Goal: Information Seeking & Learning: Learn about a topic

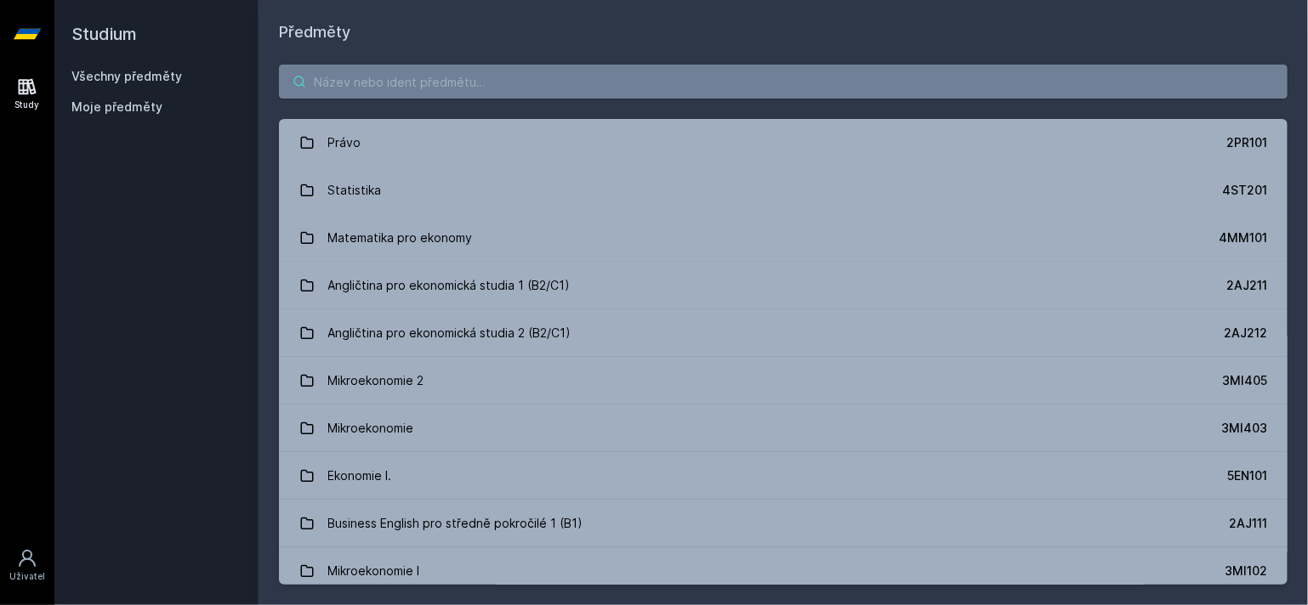
click at [418, 92] on input "search" at bounding box center [783, 82] width 1008 height 34
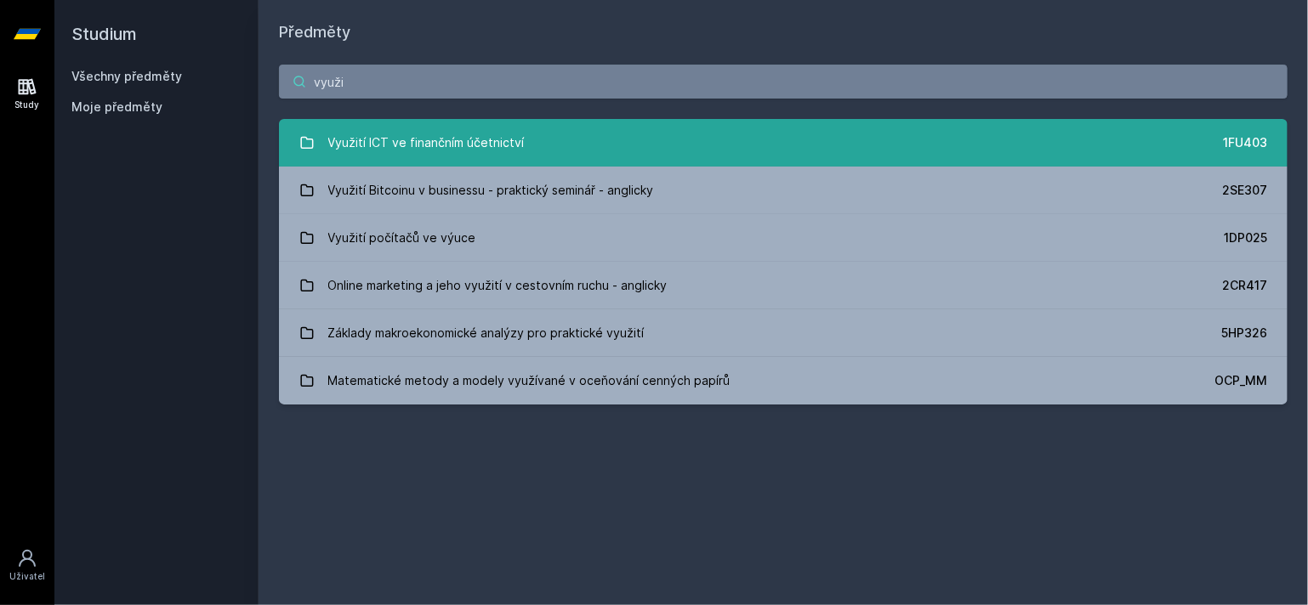
type input "využi"
click at [443, 155] on div "Využití ICT ve finančním účetnictví" at bounding box center [426, 143] width 196 height 34
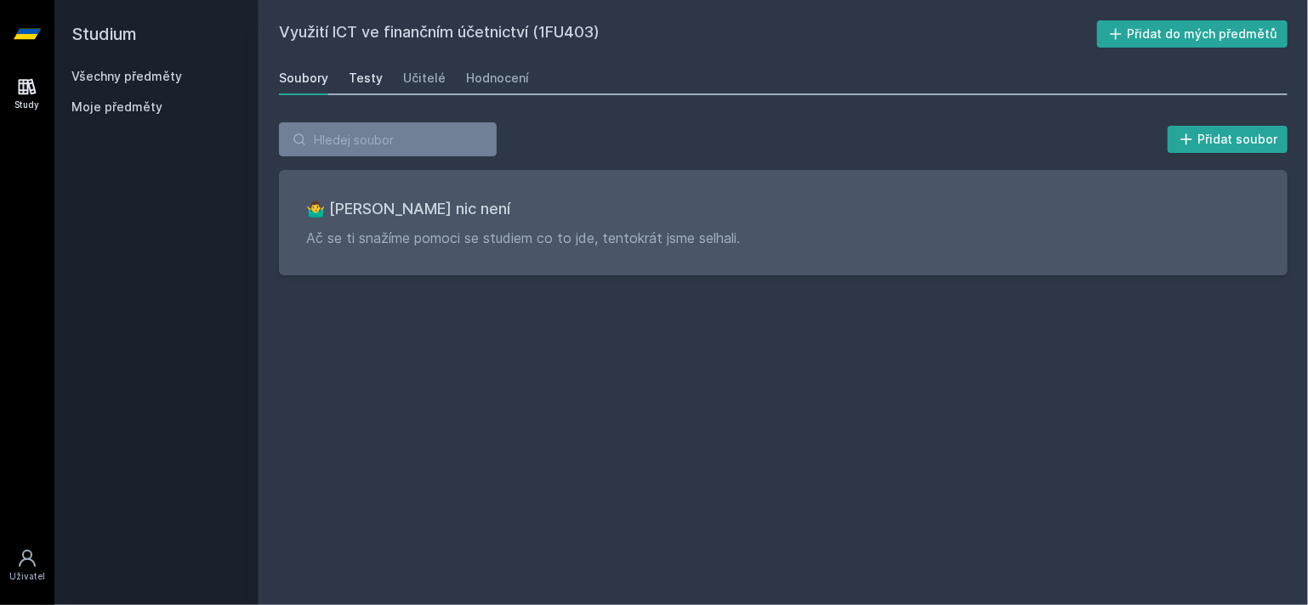
click at [354, 61] on link "Testy" at bounding box center [366, 78] width 34 height 34
click at [397, 77] on div "Soubory Testy Učitelé Hodnocení" at bounding box center [783, 78] width 1008 height 34
click at [420, 77] on div "Učitelé" at bounding box center [424, 78] width 43 height 17
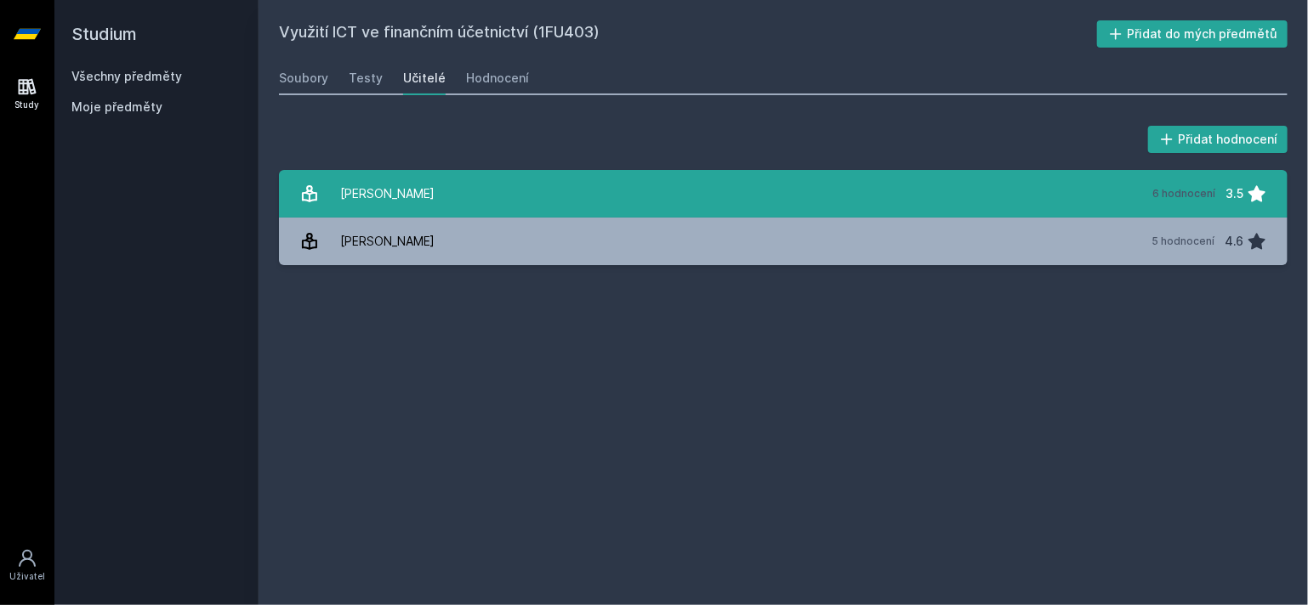
click at [430, 196] on link "Hora [PERSON_NAME] 6 hodnocení 3.5" at bounding box center [783, 194] width 1008 height 48
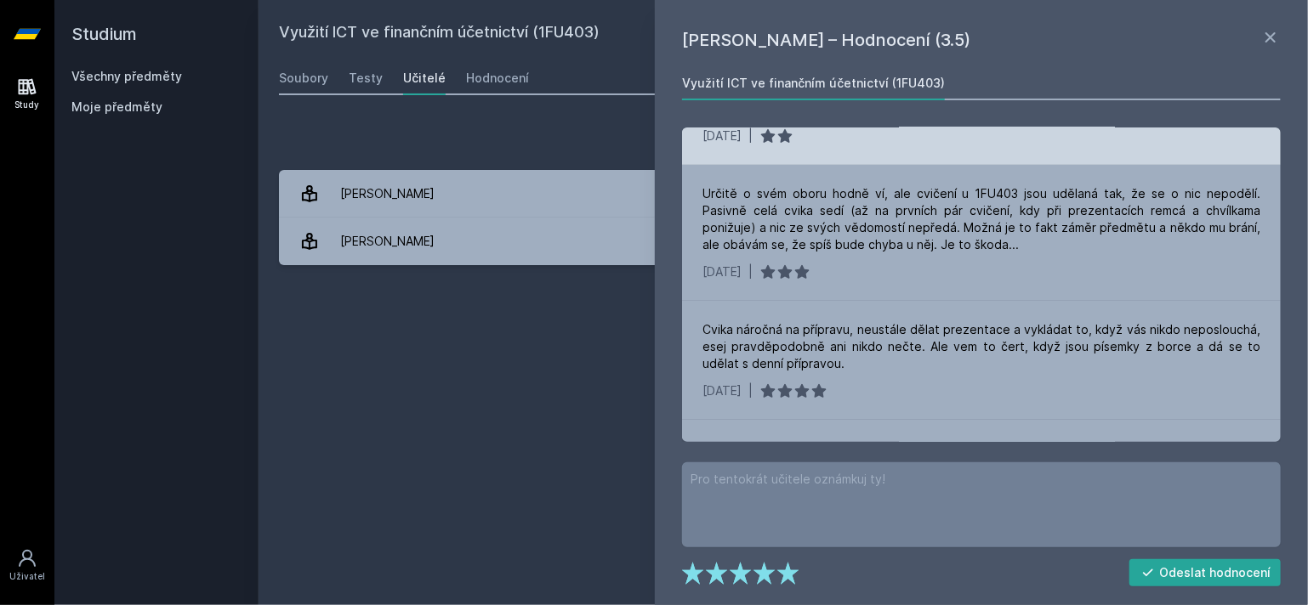
scroll to position [270, 0]
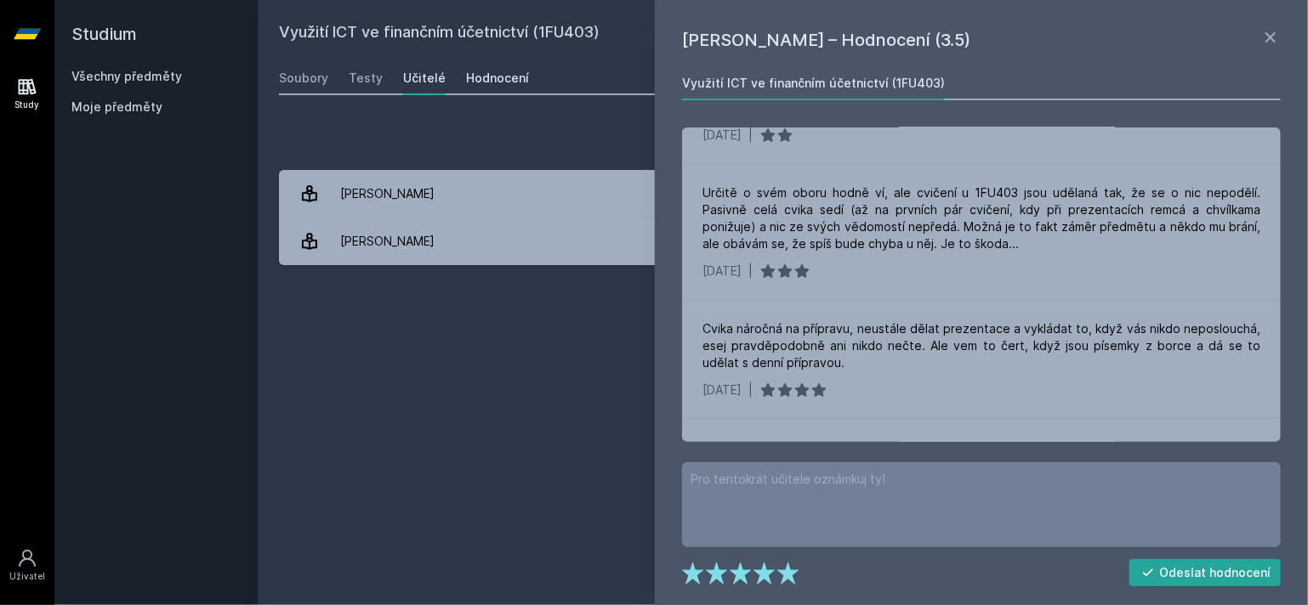
click at [487, 88] on link "Hodnocení" at bounding box center [497, 78] width 63 height 34
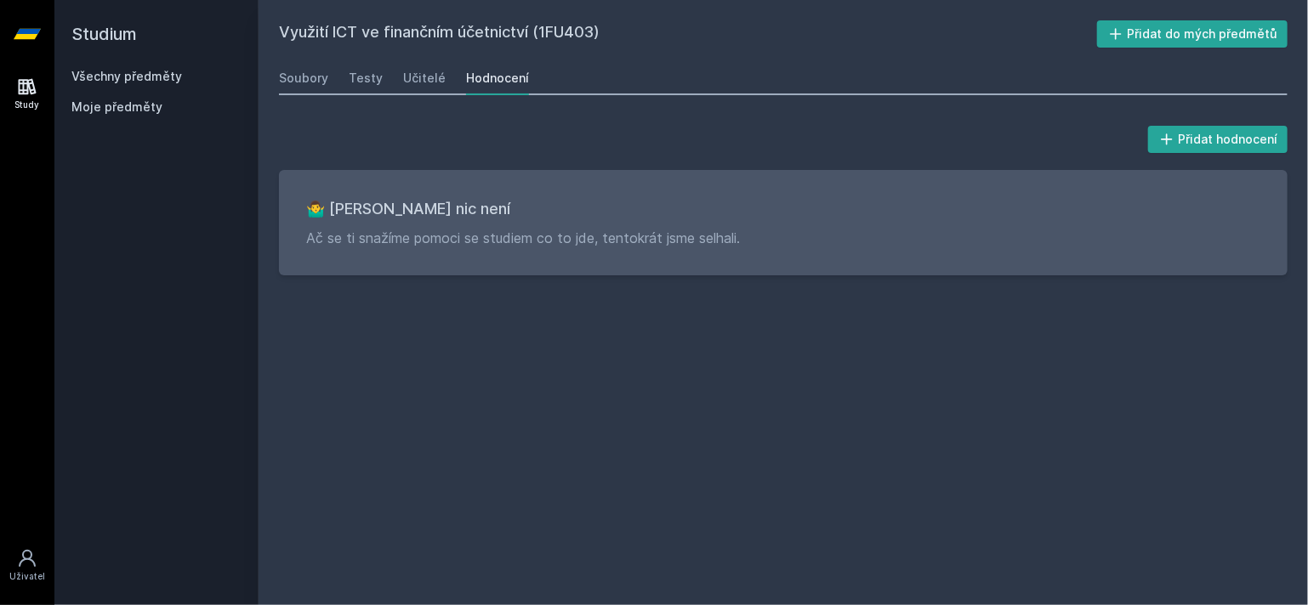
click at [82, 94] on div "Všechny předměty Moje předměty" at bounding box center [156, 95] width 170 height 54
click at [103, 81] on link "Všechny předměty" at bounding box center [126, 76] width 111 height 14
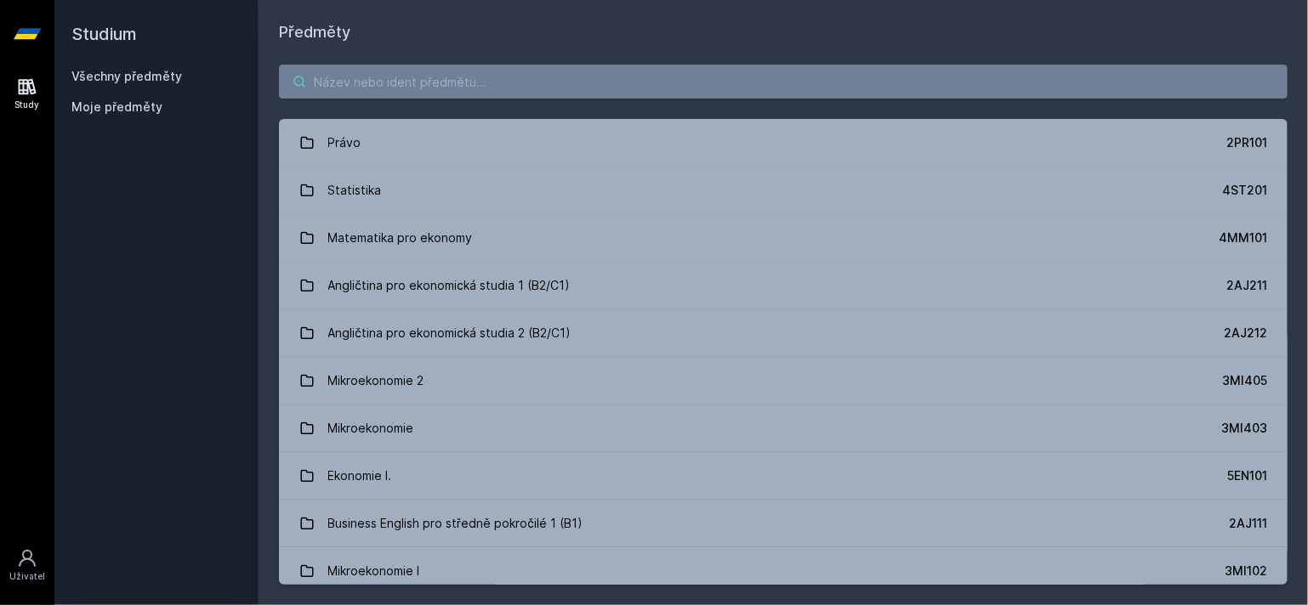
click at [383, 92] on input "search" at bounding box center [783, 82] width 1008 height 34
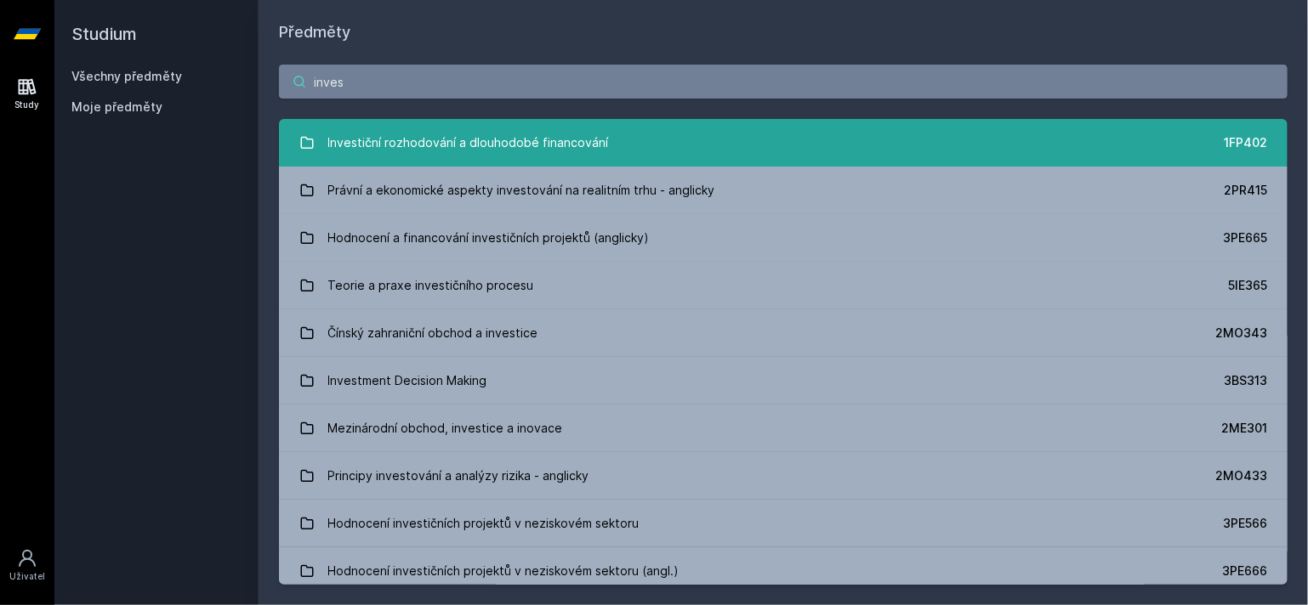
type input "inves"
click at [316, 128] on link "Investiční rozhodování a dlouhodobé financování 1FP402" at bounding box center [783, 143] width 1008 height 48
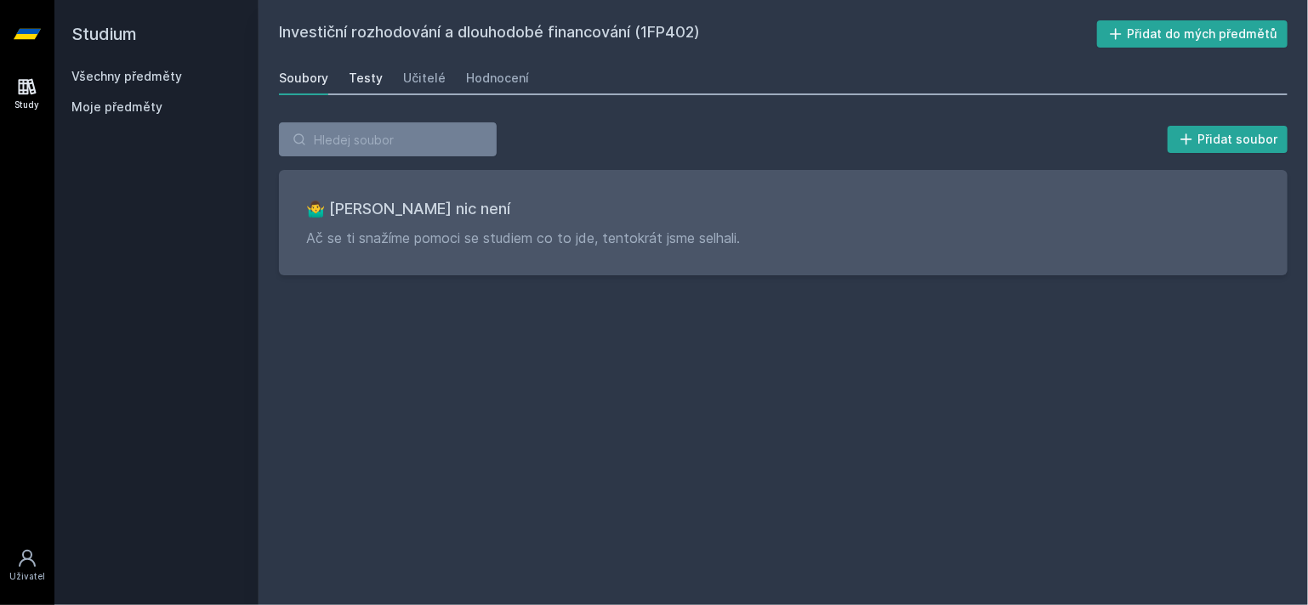
click at [367, 84] on div "Testy" at bounding box center [366, 78] width 34 height 17
click at [412, 74] on div "Učitelé" at bounding box center [424, 78] width 43 height 17
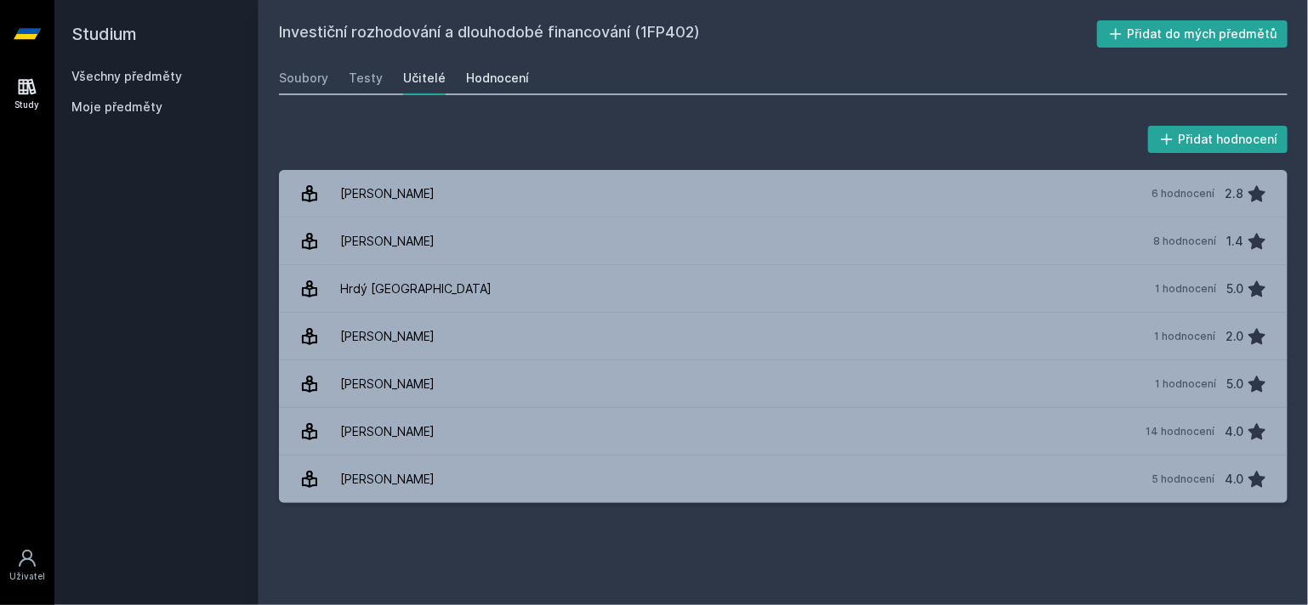
click at [479, 74] on div "Hodnocení" at bounding box center [497, 78] width 63 height 17
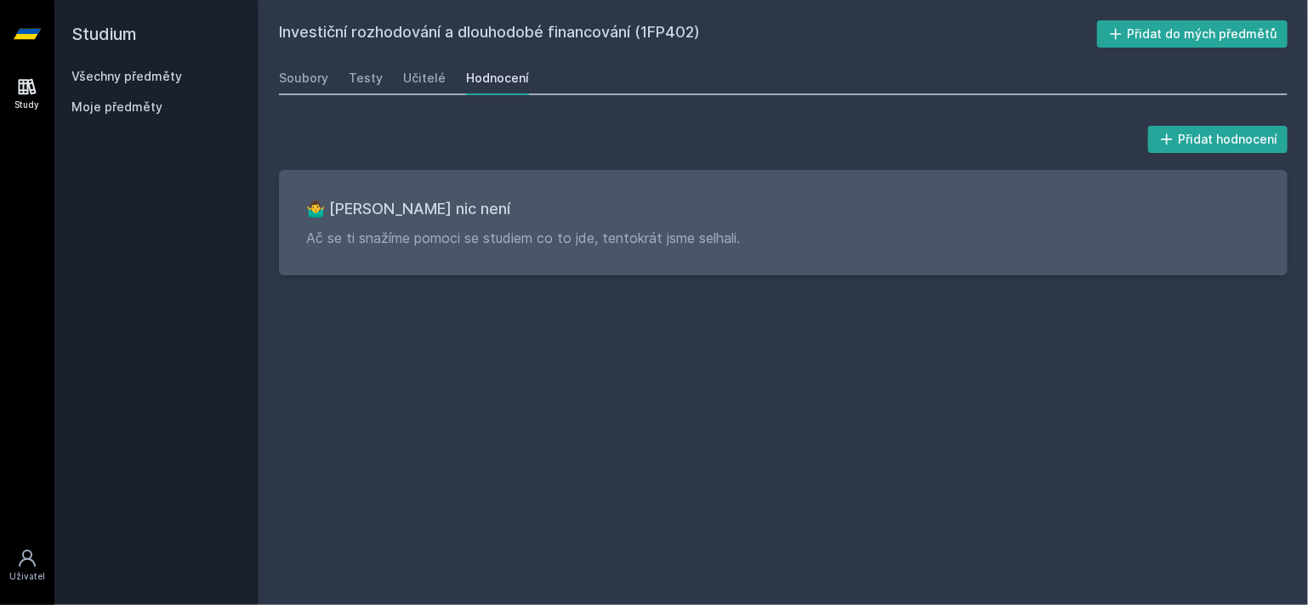
click at [128, 118] on div "Moje předměty" at bounding box center [156, 111] width 170 height 24
click at [130, 81] on link "Všechny předměty" at bounding box center [126, 76] width 111 height 14
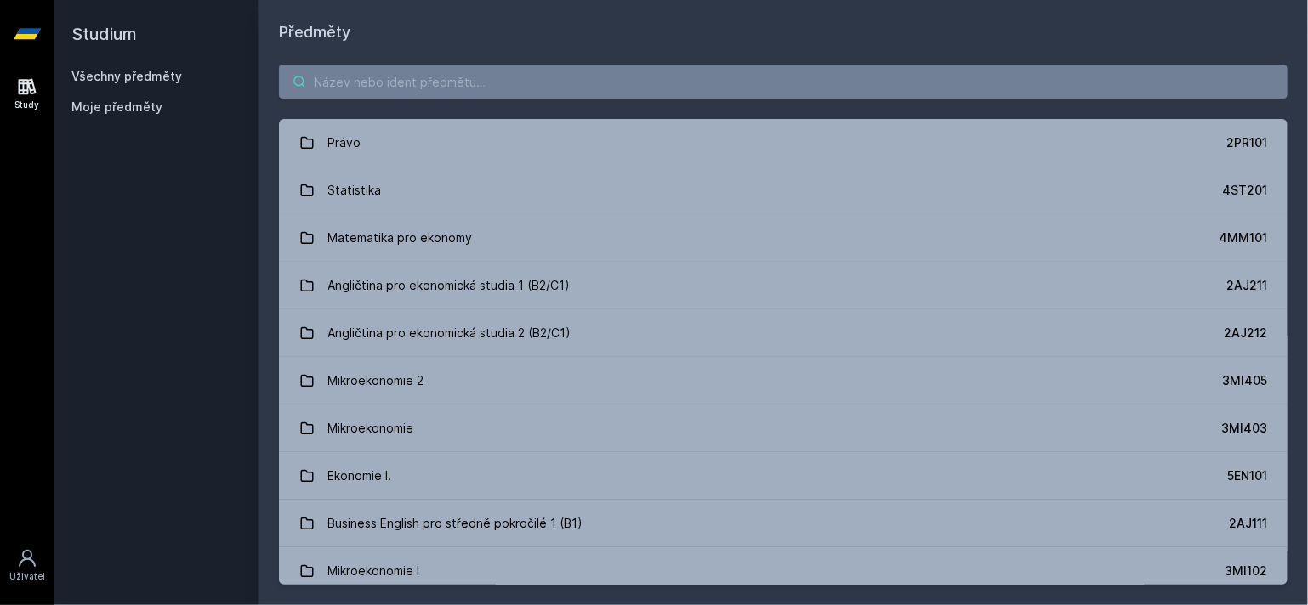
click at [417, 96] on input "search" at bounding box center [783, 82] width 1008 height 34
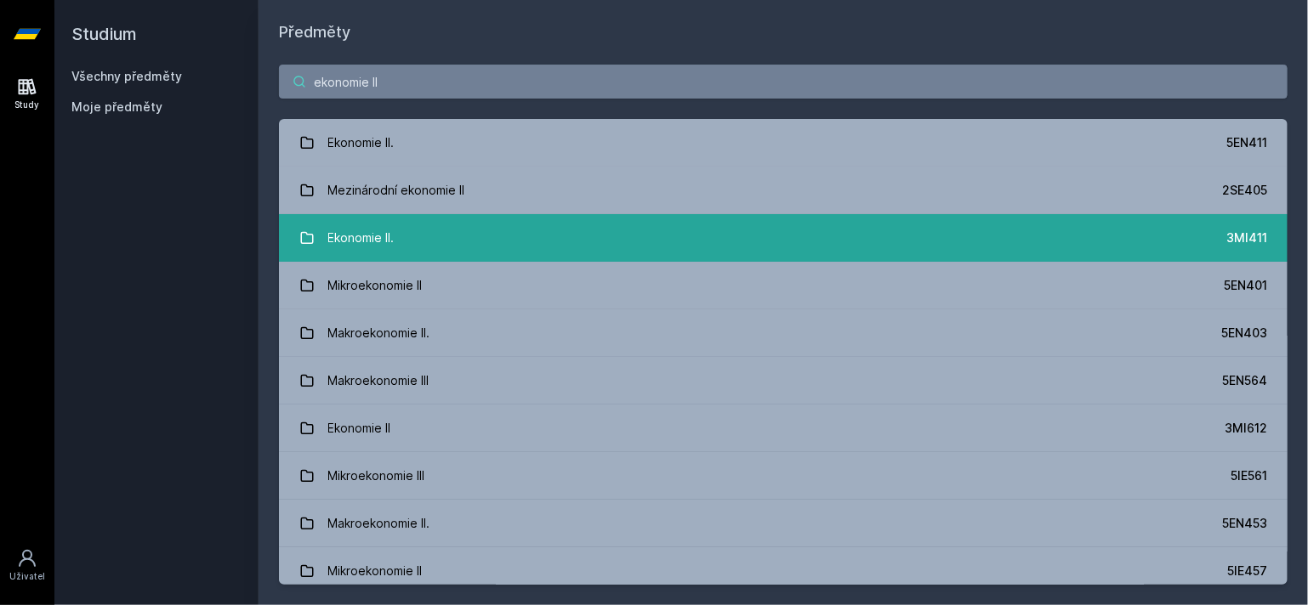
type input "ekonomie II"
click at [540, 221] on link "Ekonomie II. 3MI411" at bounding box center [783, 238] width 1008 height 48
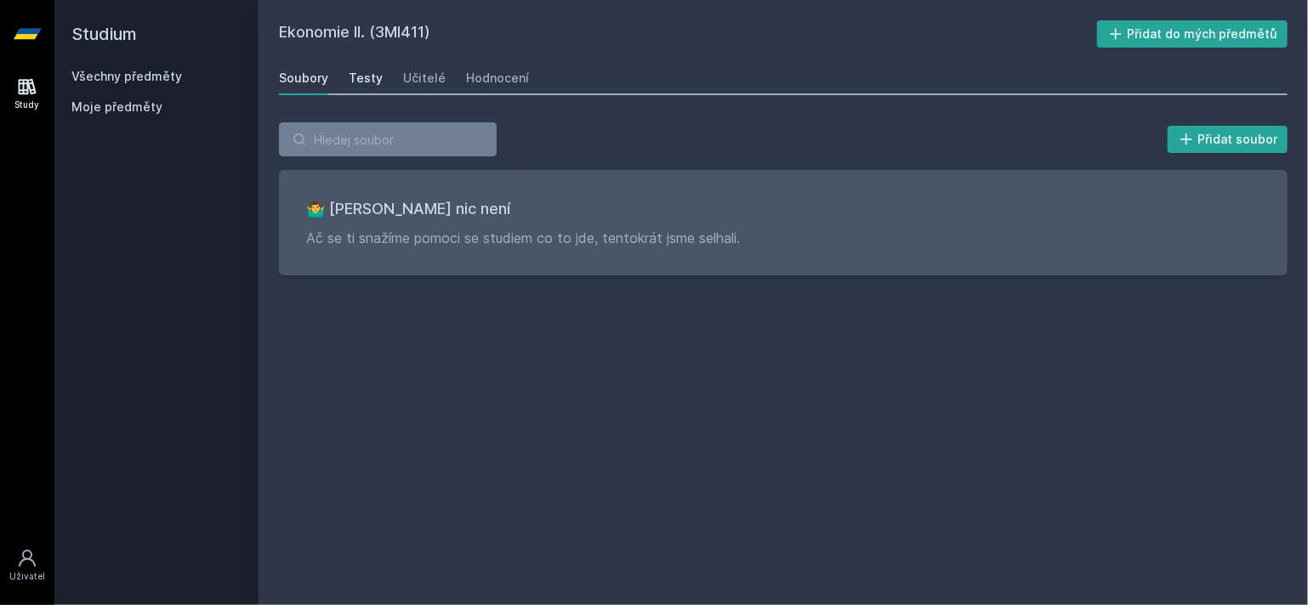
click at [367, 76] on div "Testy" at bounding box center [366, 78] width 34 height 17
click at [417, 77] on div "Učitelé" at bounding box center [424, 78] width 43 height 17
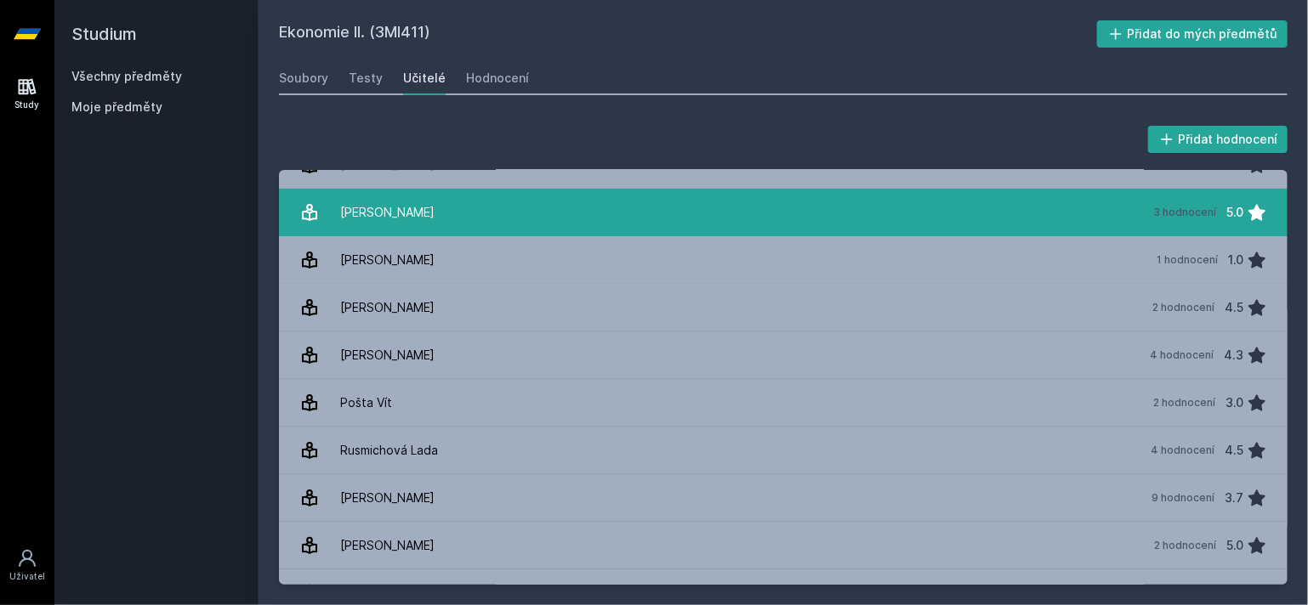
scroll to position [108, 0]
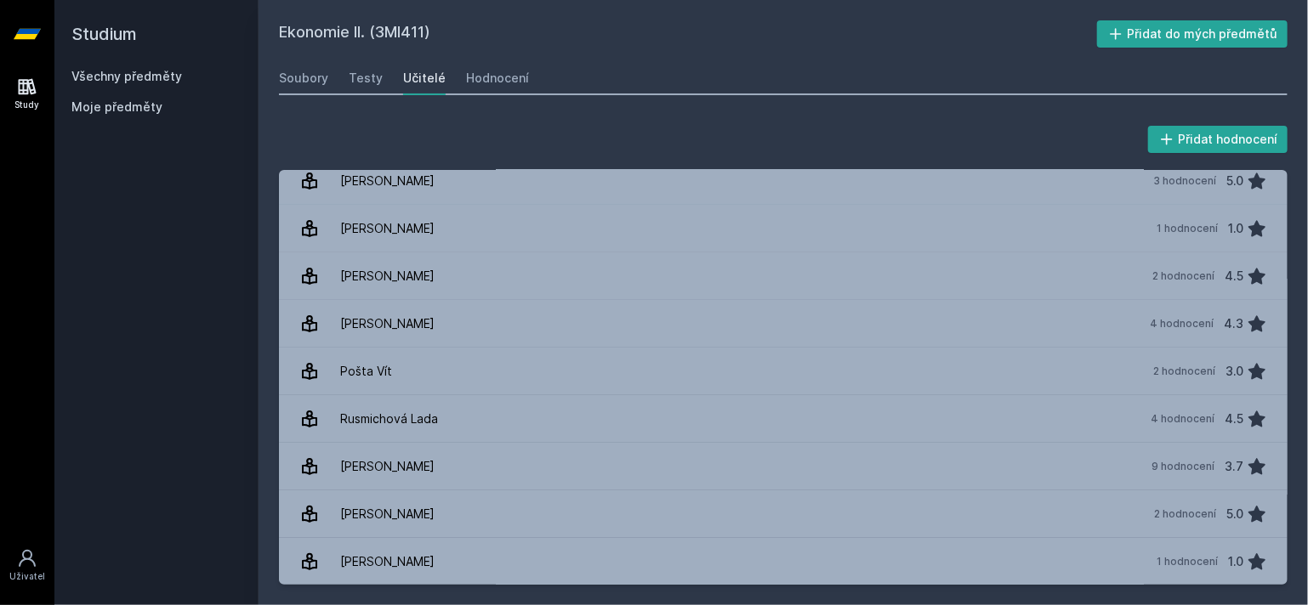
click at [150, 100] on span "Moje předměty" at bounding box center [116, 107] width 91 height 17
click at [132, 81] on link "Všechny předměty" at bounding box center [126, 76] width 111 height 14
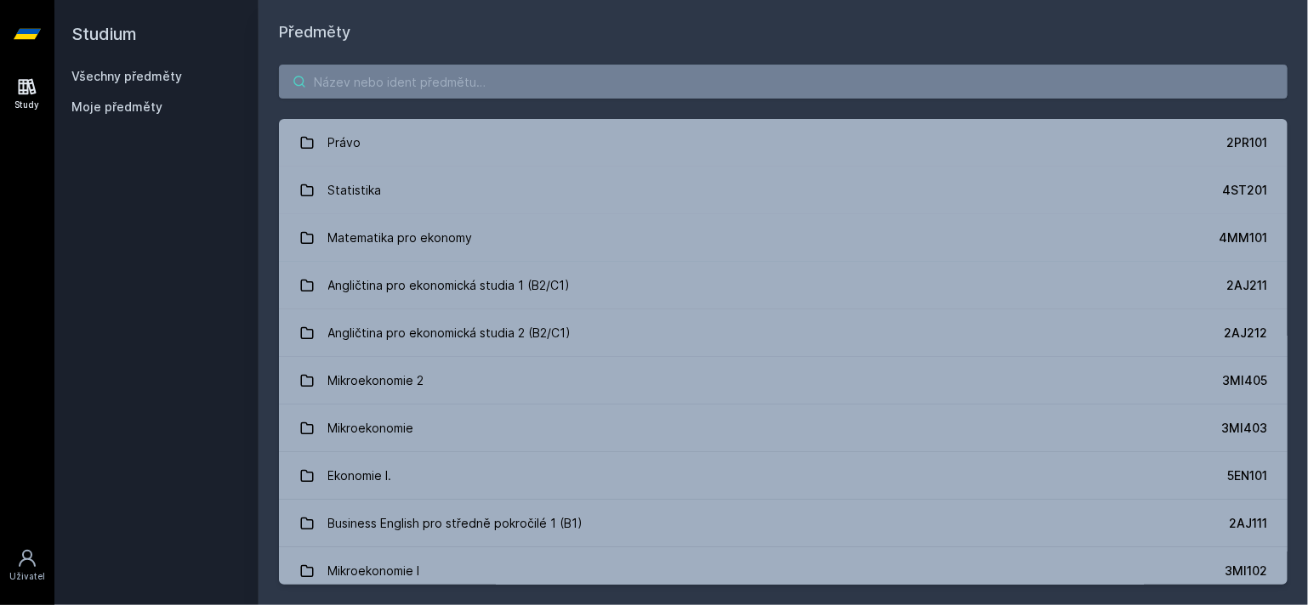
click at [448, 98] on input "search" at bounding box center [783, 82] width 1008 height 34
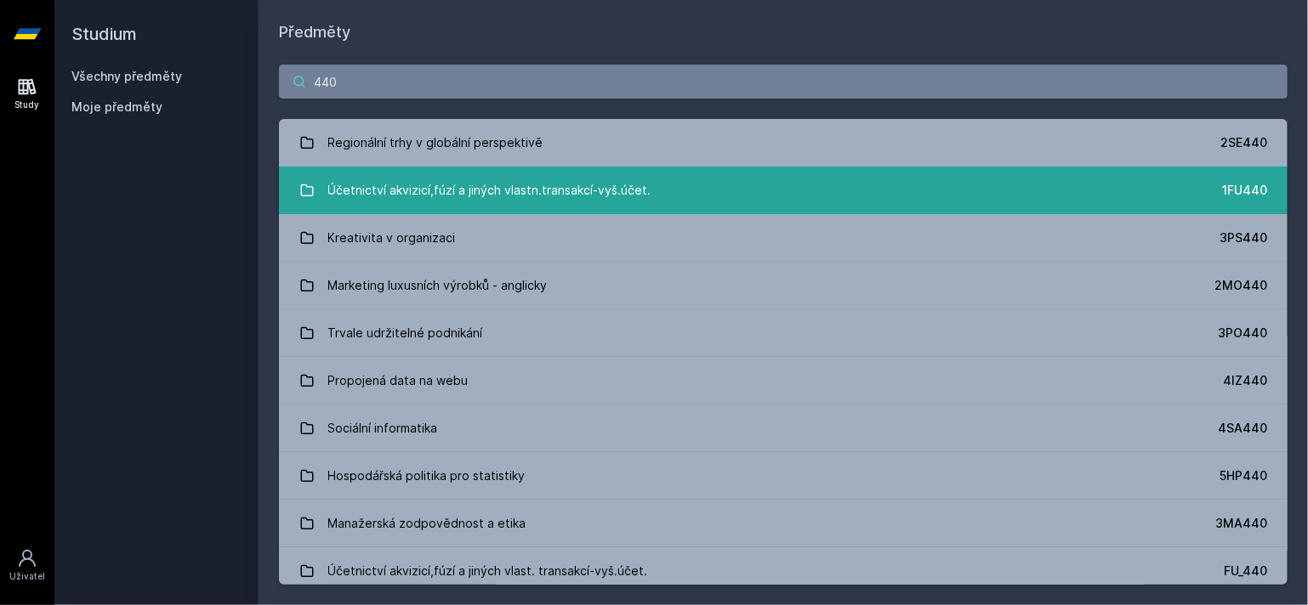
type input "440"
click at [502, 179] on div "Účetnictví akvizicí,fúzí a jiných vlastn.transakcí-vyš.účet." at bounding box center [489, 190] width 323 height 34
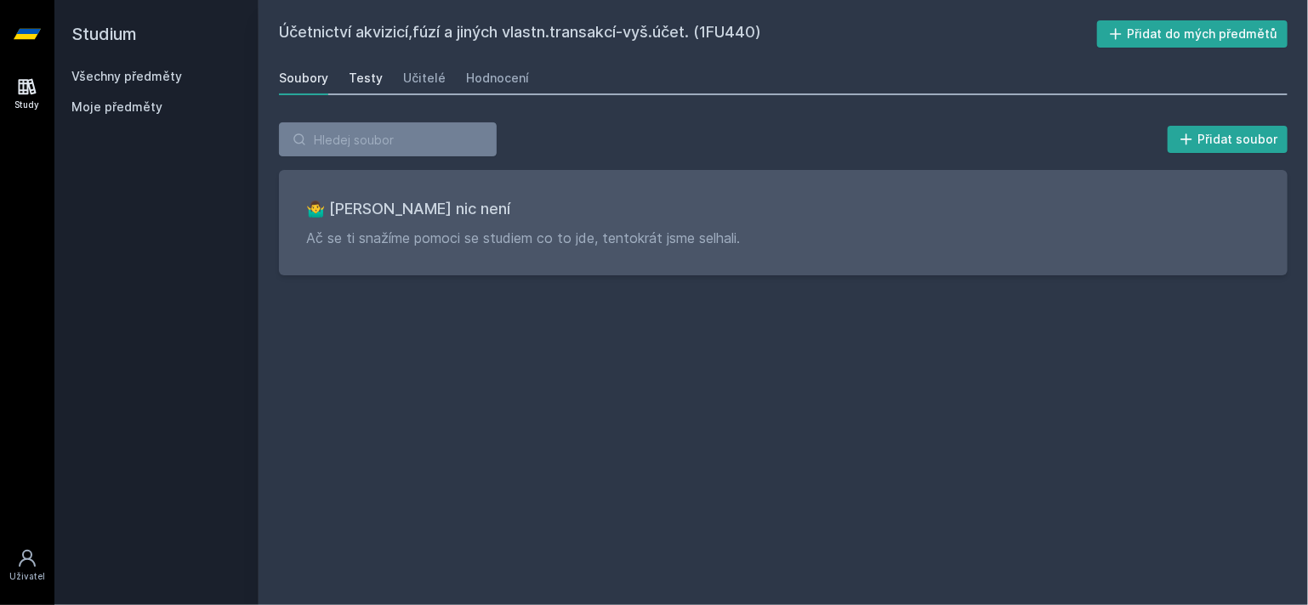
click at [364, 65] on link "Testy" at bounding box center [366, 78] width 34 height 34
click at [316, 74] on div "Soubory" at bounding box center [303, 78] width 49 height 17
click at [431, 67] on link "Učitelé" at bounding box center [424, 78] width 43 height 34
